Goal: Book appointment/travel/reservation

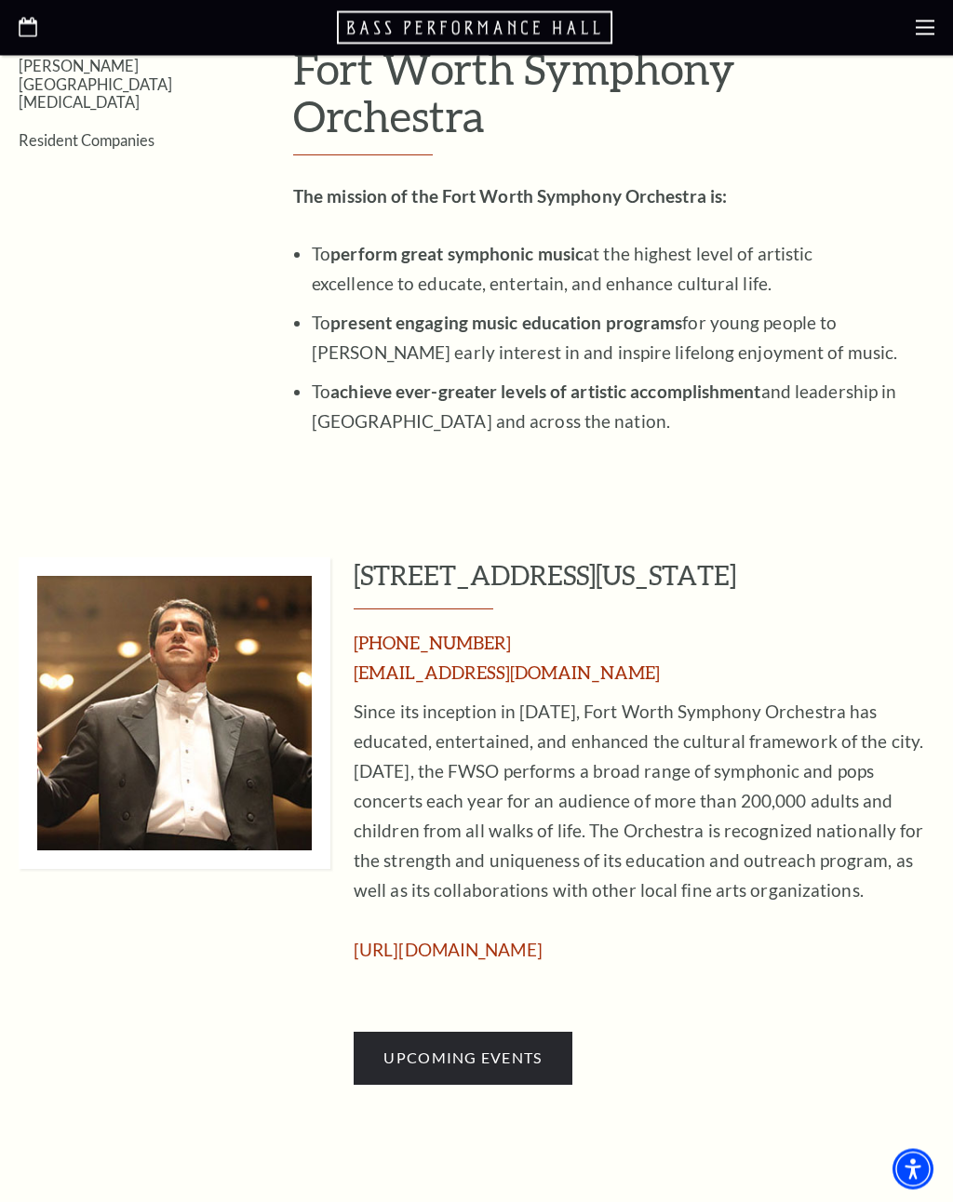
scroll to position [512, 0]
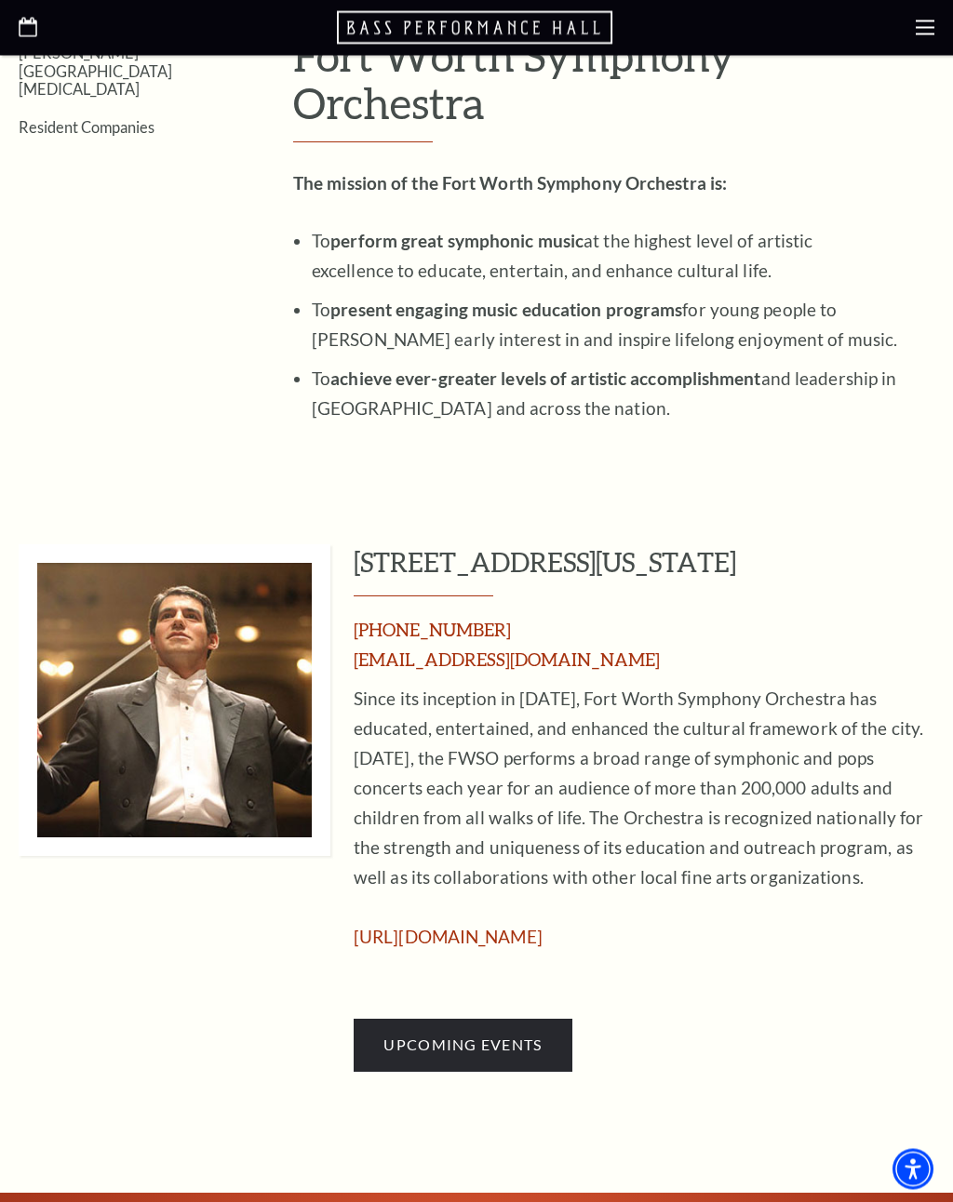
click at [516, 1036] on span "Upcoming Events" at bounding box center [462, 1045] width 158 height 18
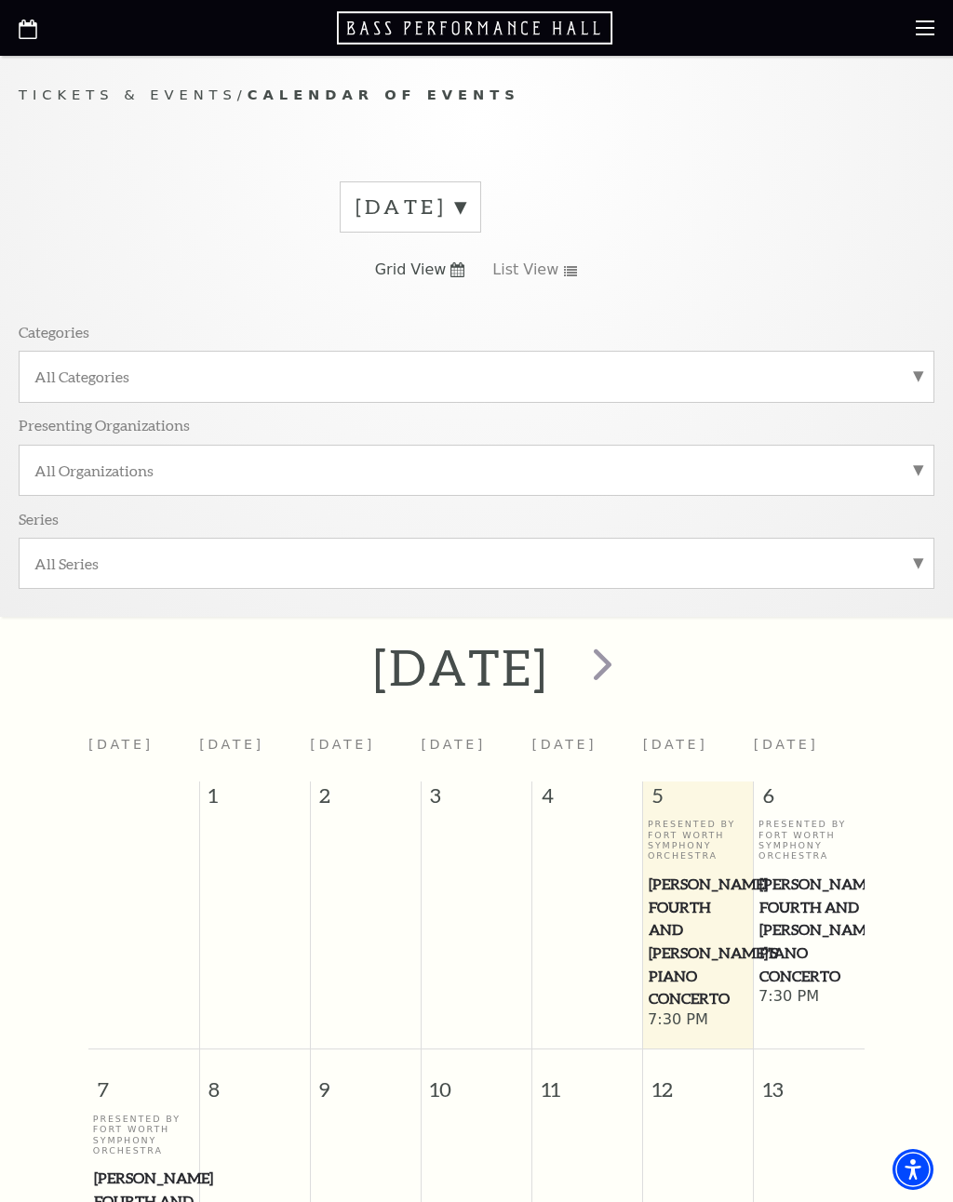
click at [465, 208] on label "September 2025" at bounding box center [410, 207] width 110 height 29
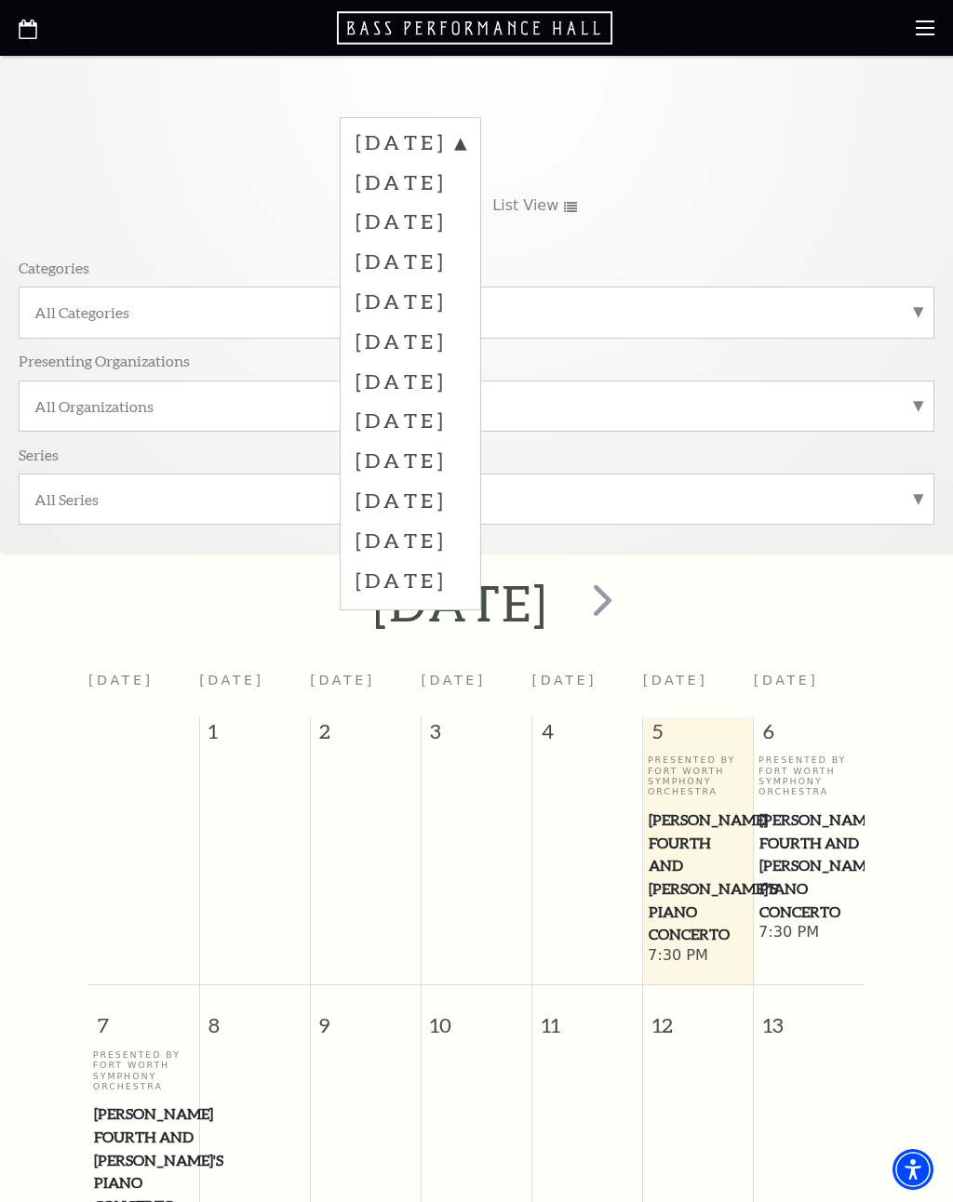
scroll to position [59, 0]
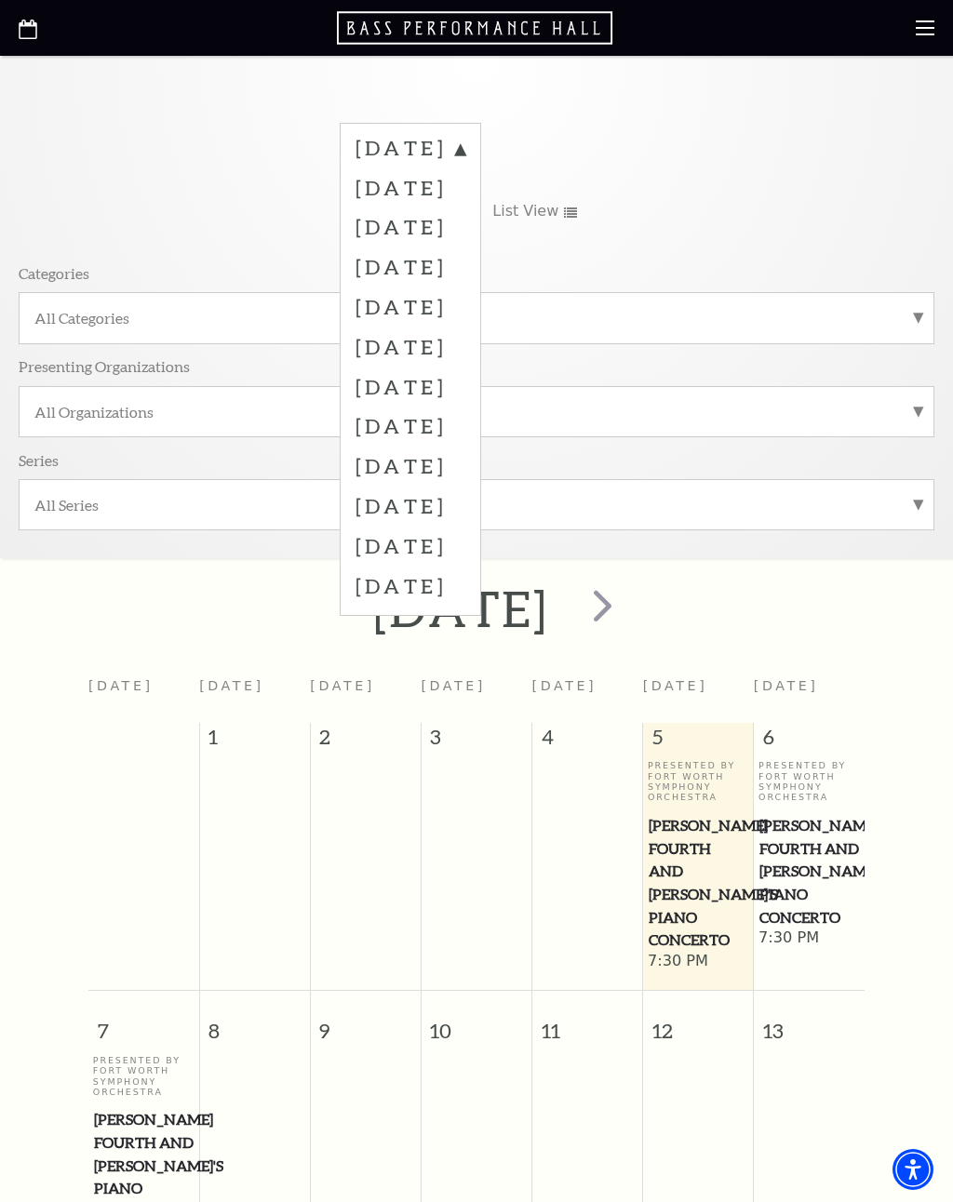
click at [465, 585] on label "August 2026" at bounding box center [410, 586] width 110 height 40
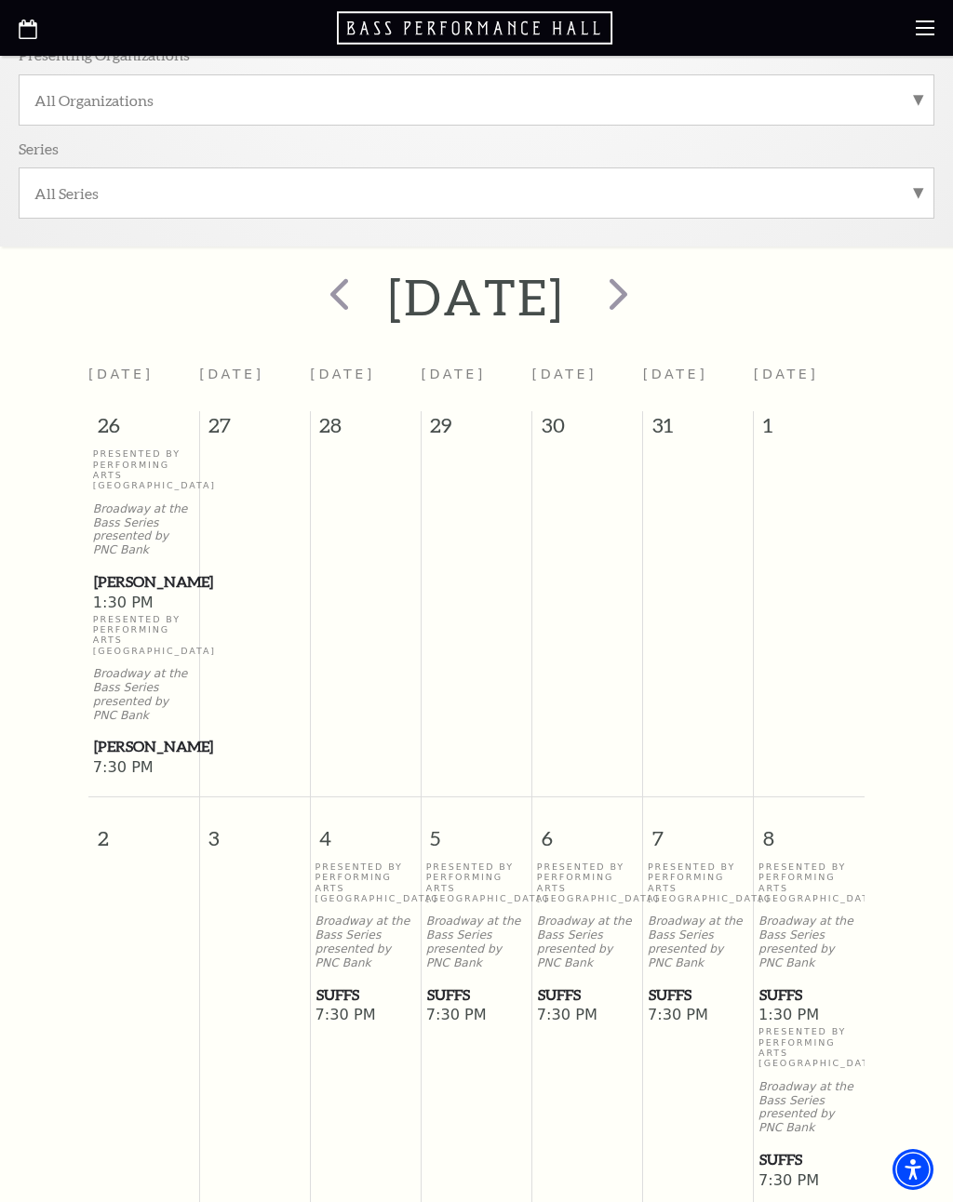
scroll to position [376, 0]
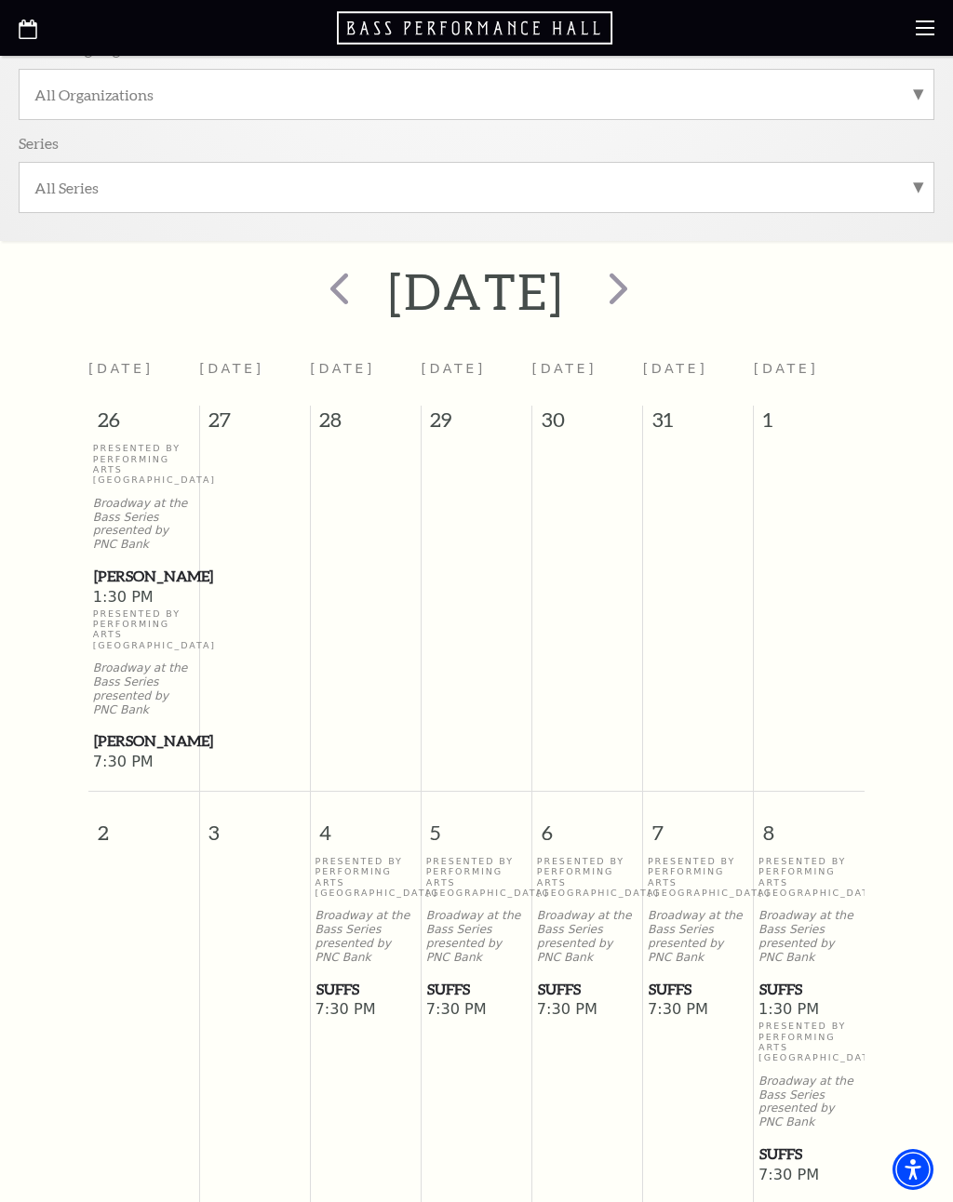
click at [474, 944] on p "Broadway at the Bass Series presented by PNC Bank" at bounding box center [476, 936] width 101 height 55
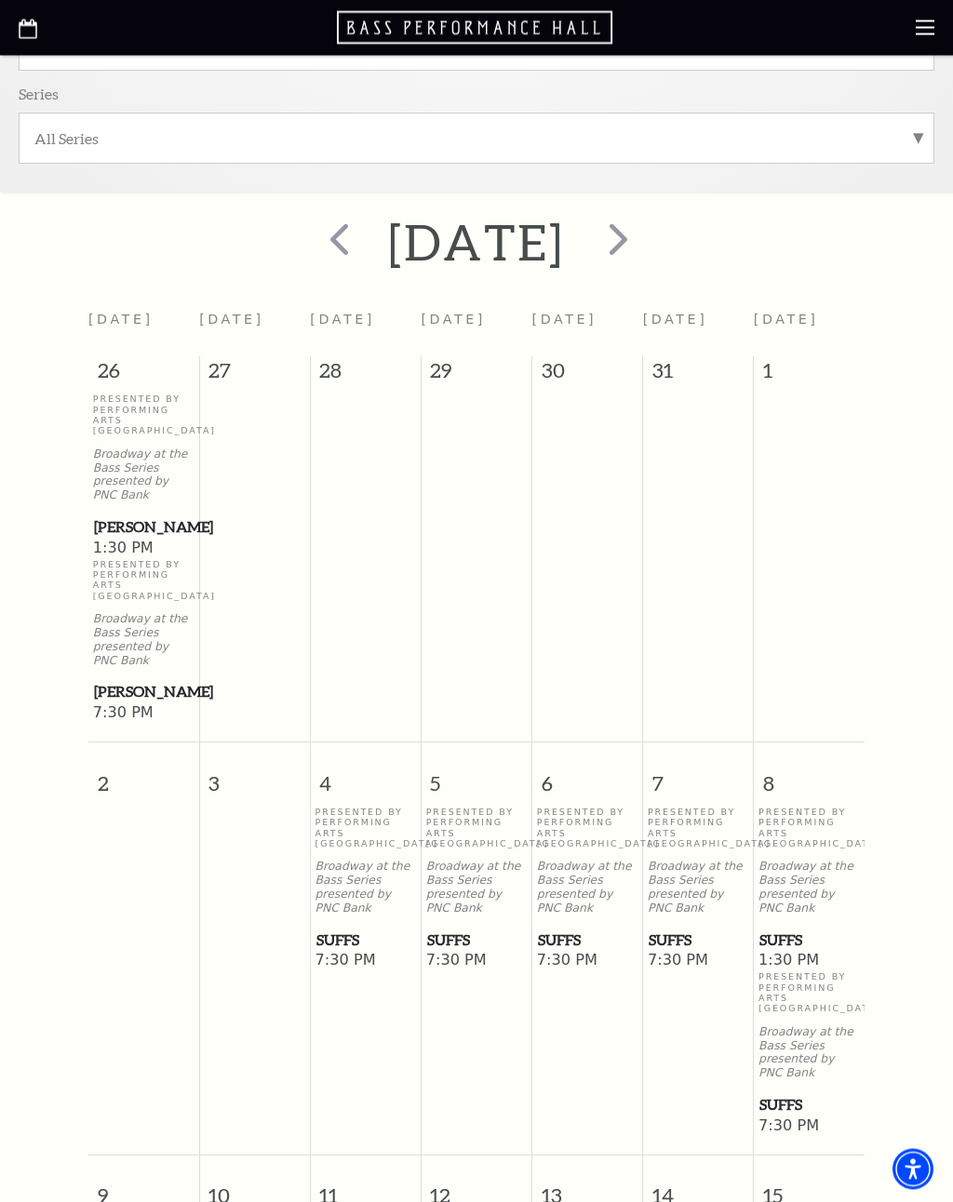
scroll to position [433, 0]
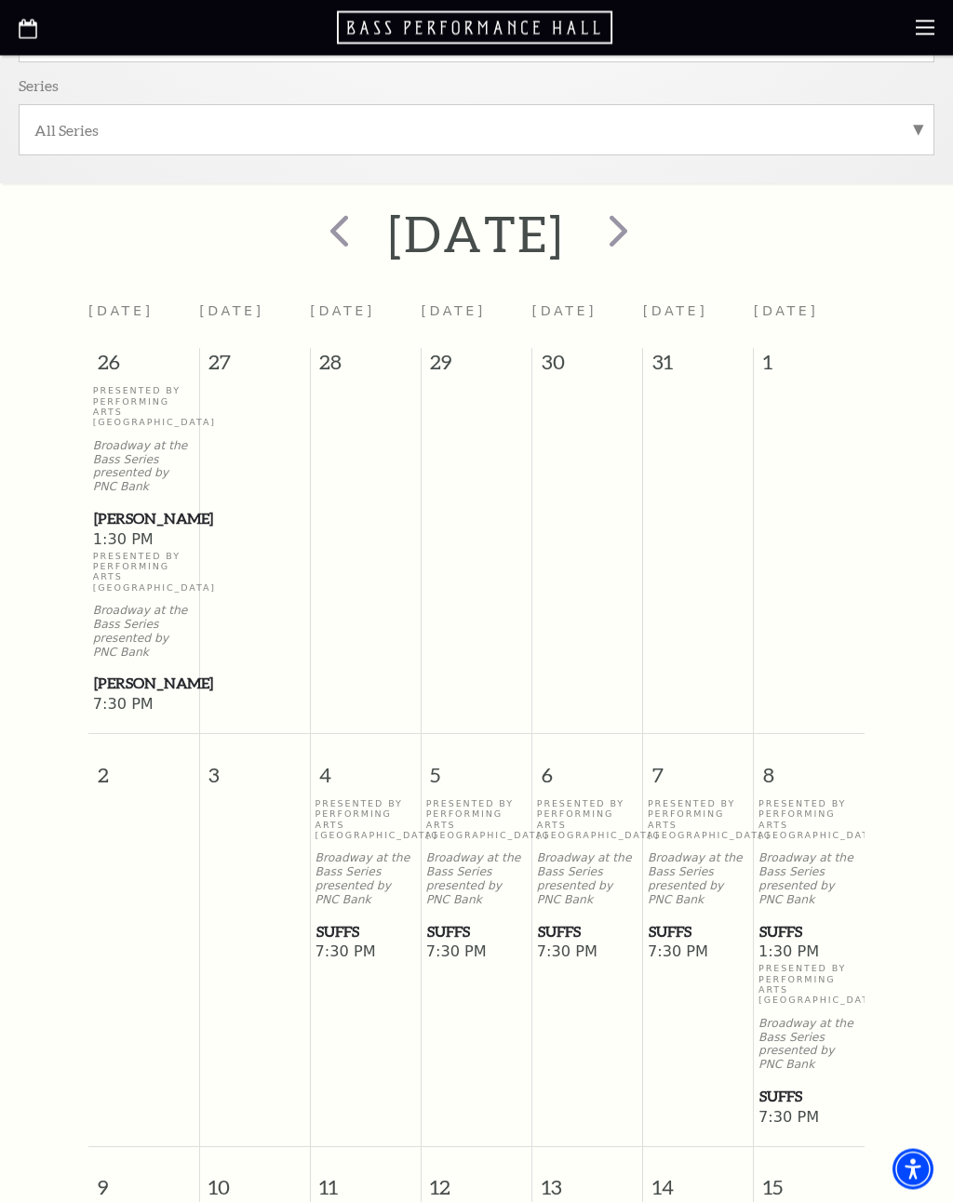
click at [645, 234] on span "next" at bounding box center [618, 231] width 53 height 53
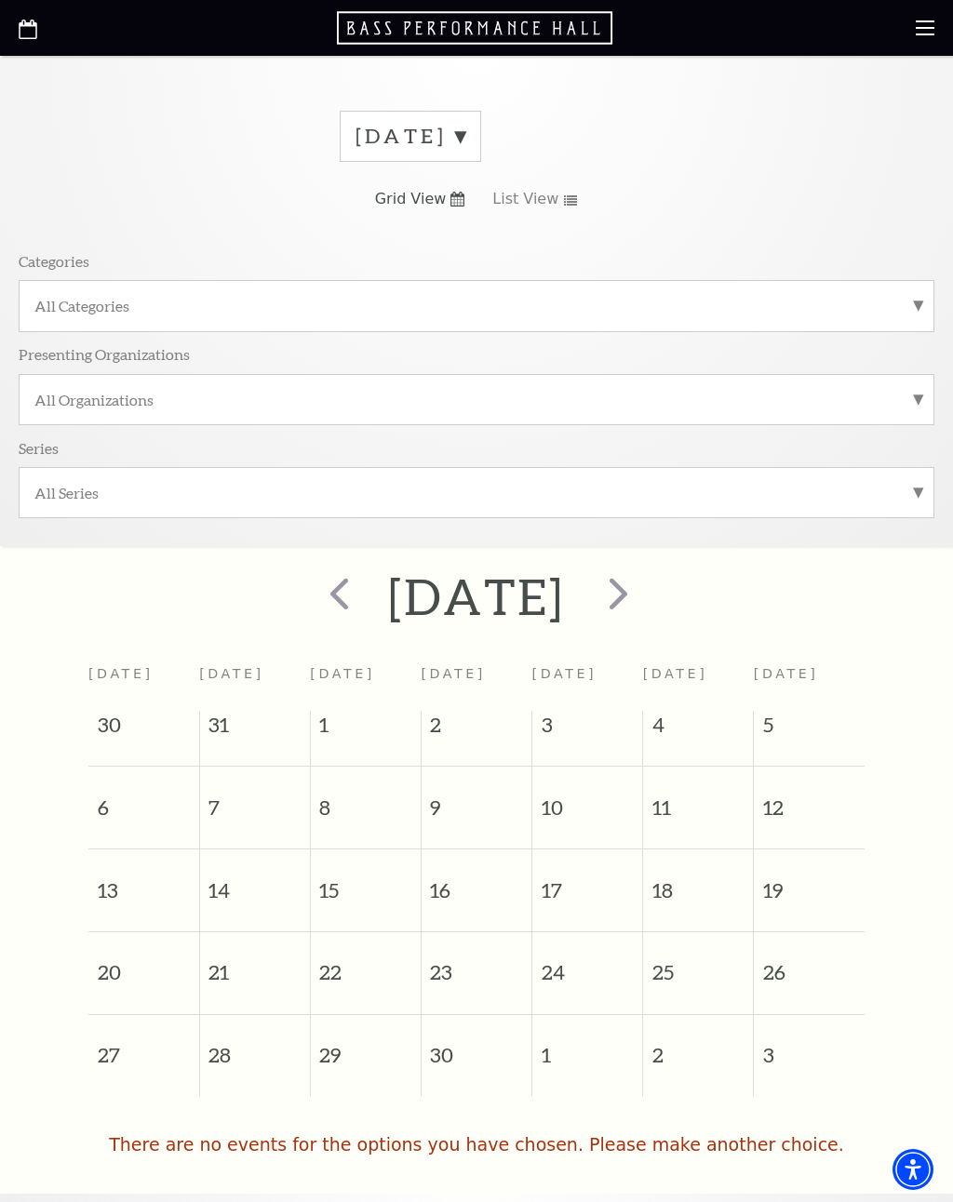
scroll to position [0, 0]
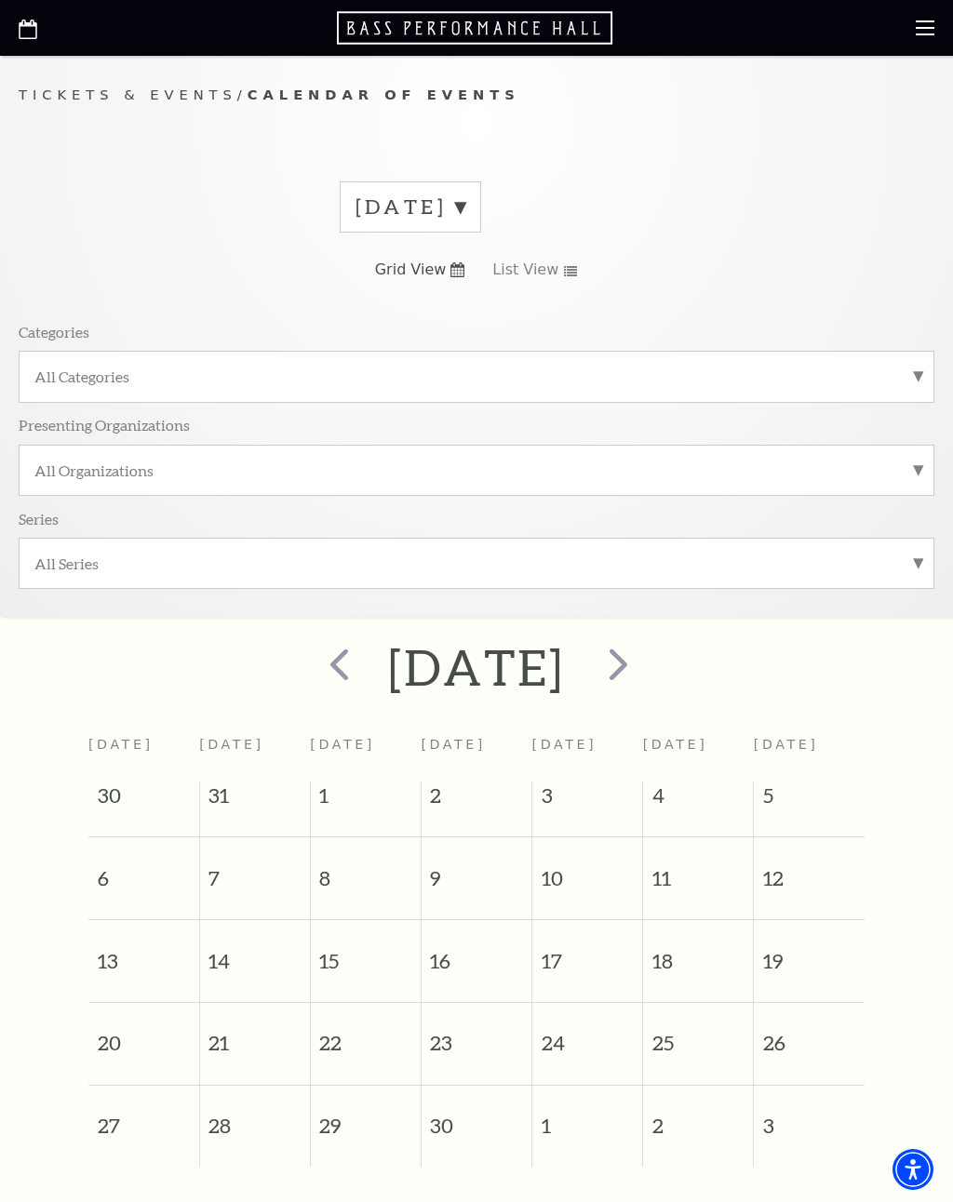
click at [802, 801] on span "5" at bounding box center [809, 799] width 111 height 37
